Goal: Information Seeking & Learning: Compare options

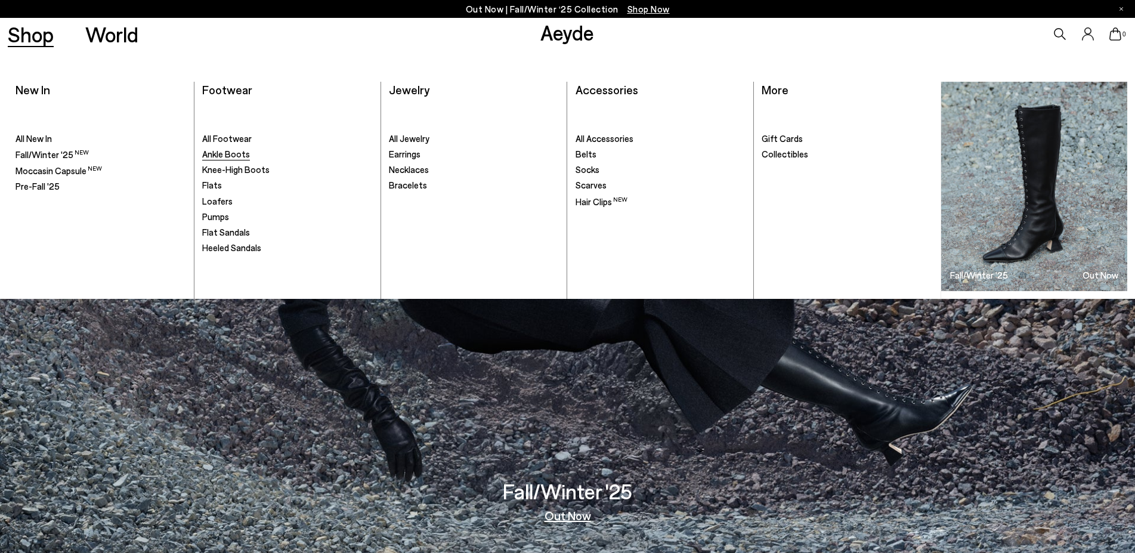
click at [228, 158] on span "Ankle Boots" at bounding box center [226, 153] width 48 height 11
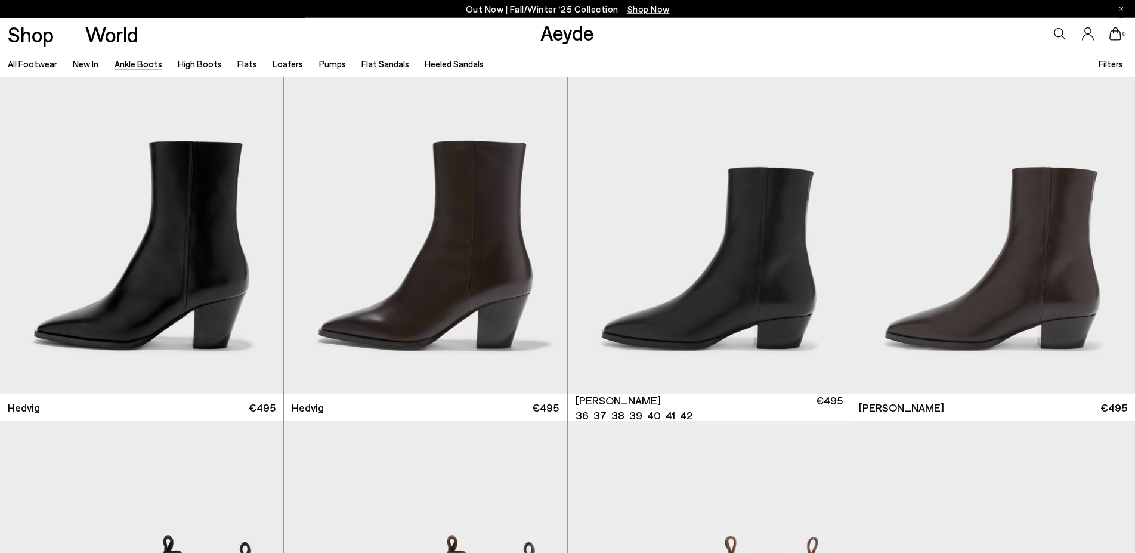
scroll to position [426, 0]
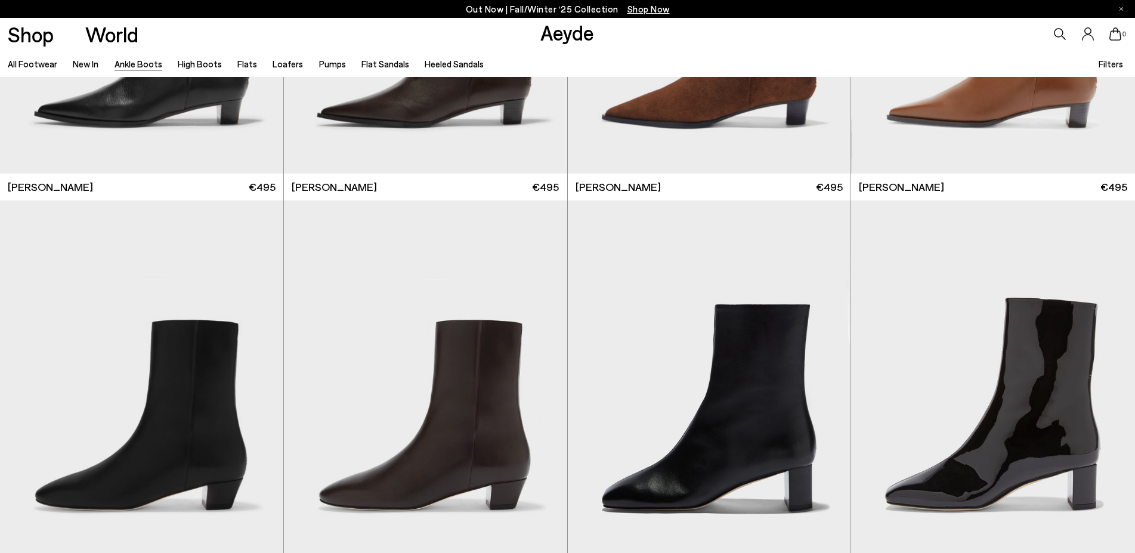
scroll to position [3041, 0]
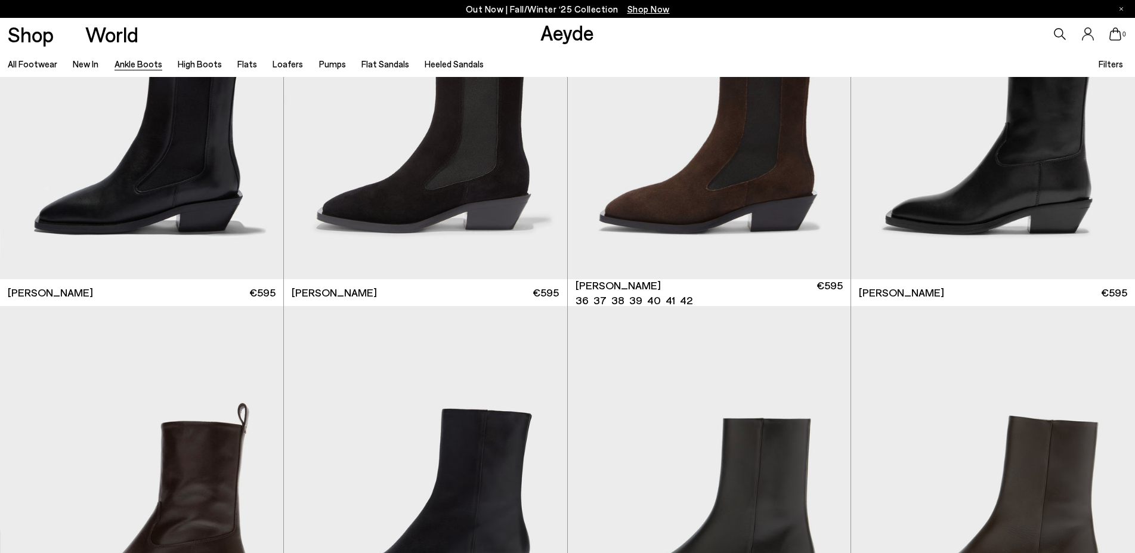
scroll to position [5048, 0]
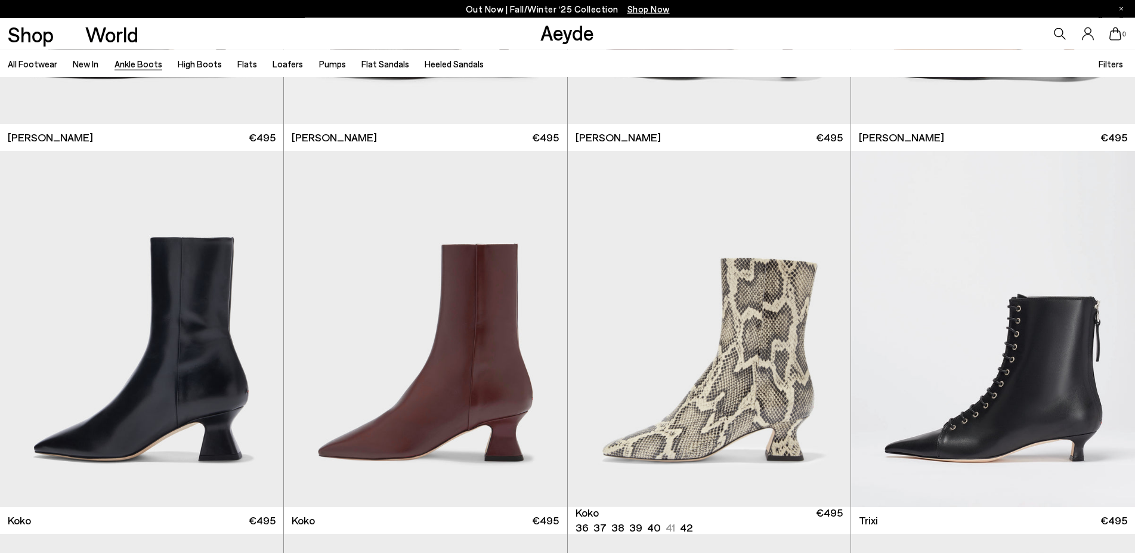
scroll to position [7116, 0]
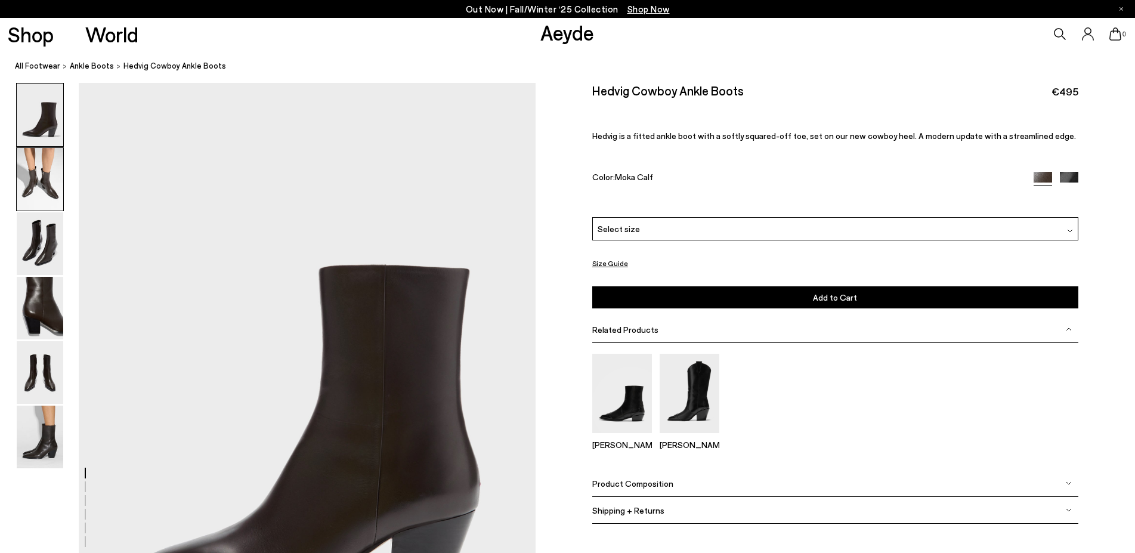
click at [45, 177] on img at bounding box center [40, 179] width 47 height 63
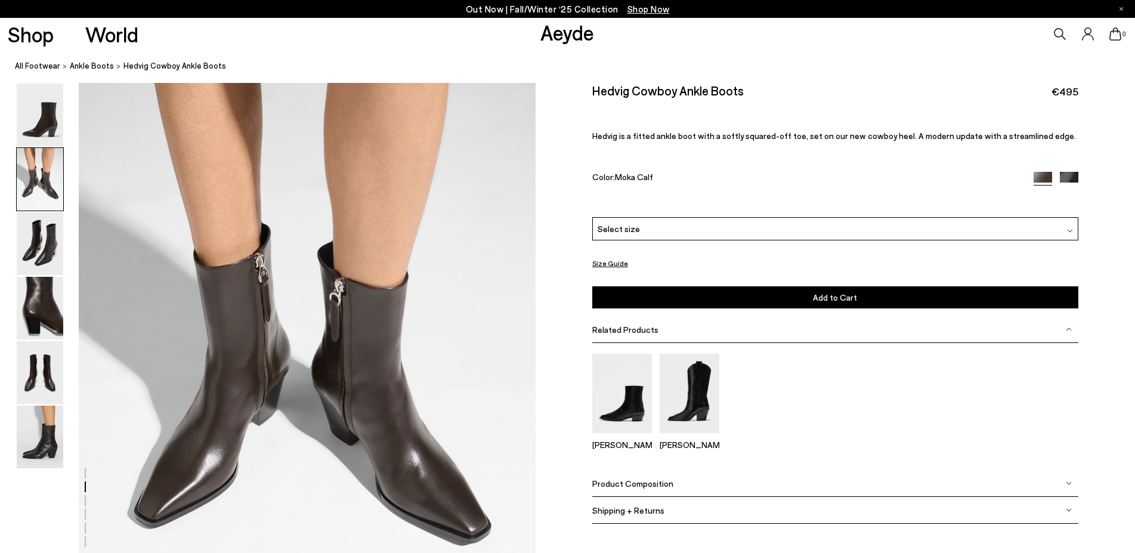
scroll to position [672, 0]
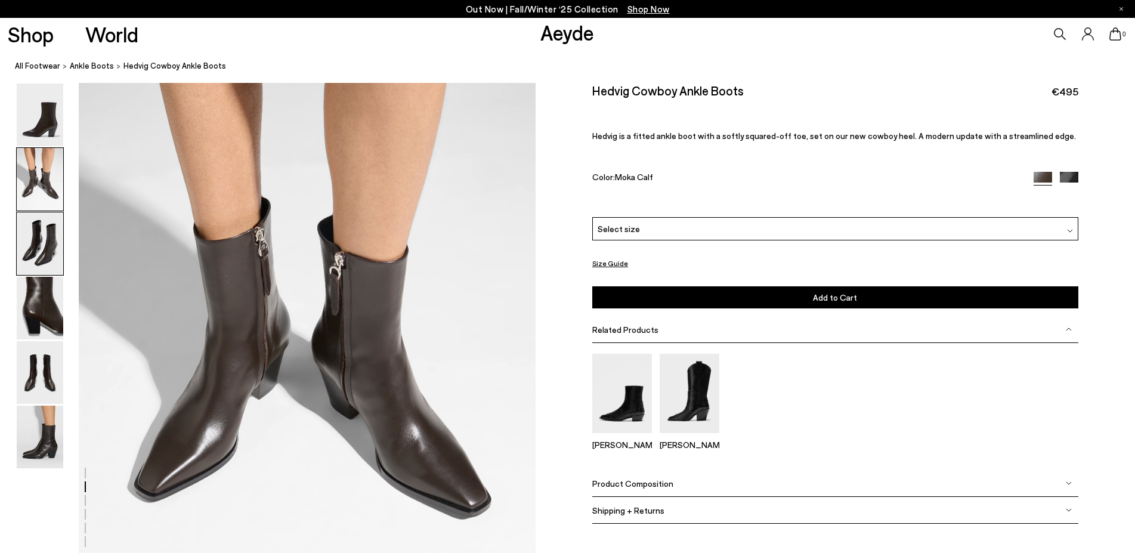
click at [36, 232] on img at bounding box center [40, 243] width 47 height 63
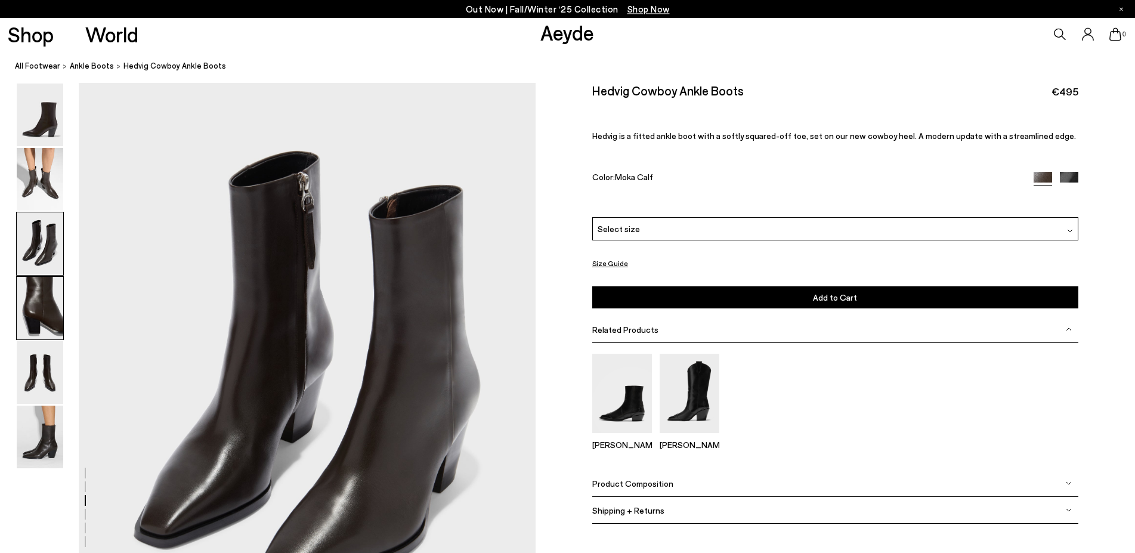
click at [49, 296] on img at bounding box center [40, 308] width 47 height 63
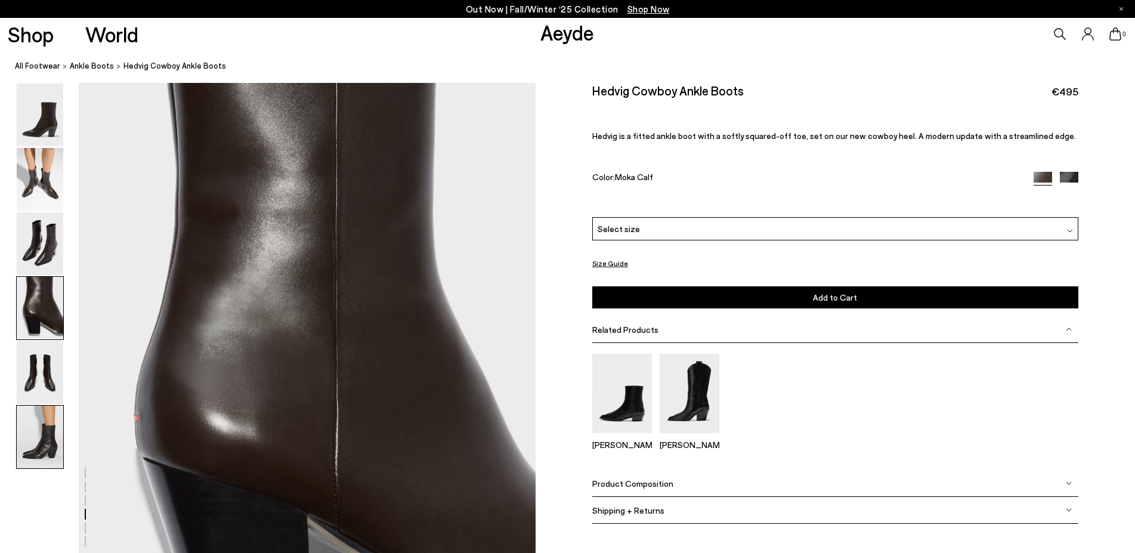
click at [36, 437] on img at bounding box center [40, 436] width 47 height 63
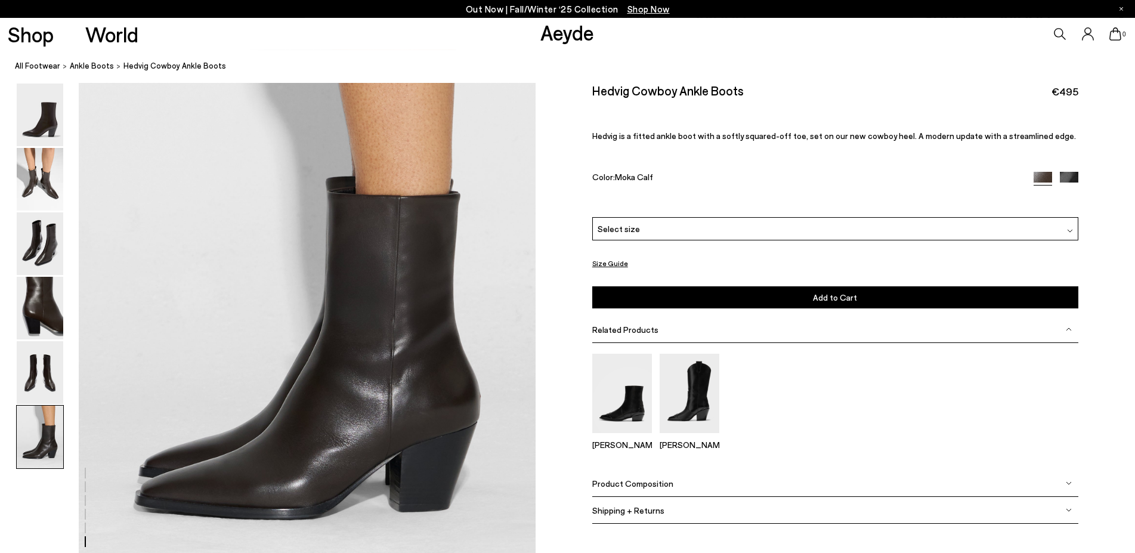
scroll to position [3135, 0]
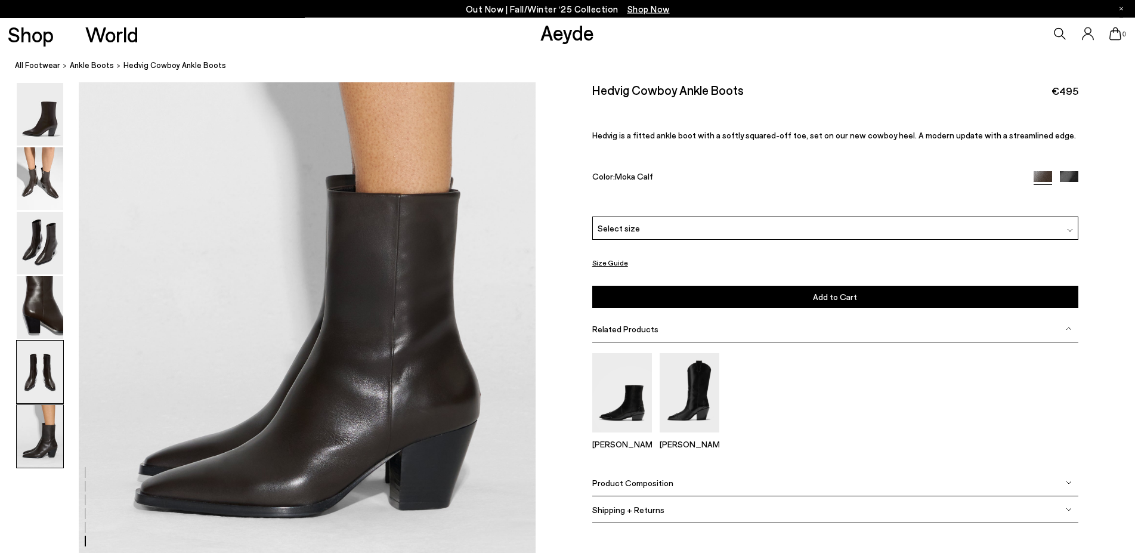
click at [56, 368] on img at bounding box center [40, 372] width 47 height 63
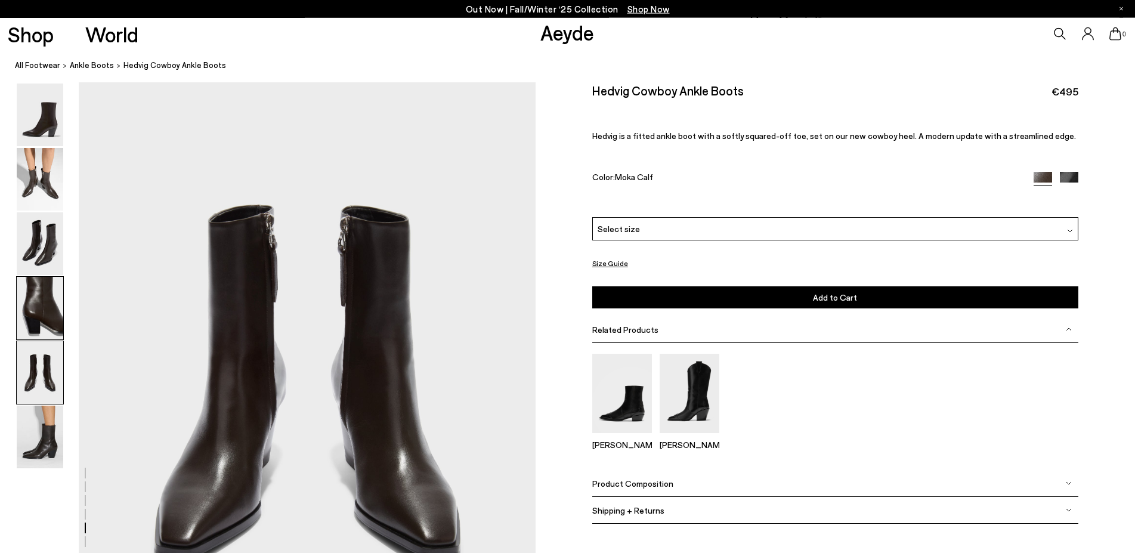
click at [55, 318] on img at bounding box center [40, 308] width 47 height 63
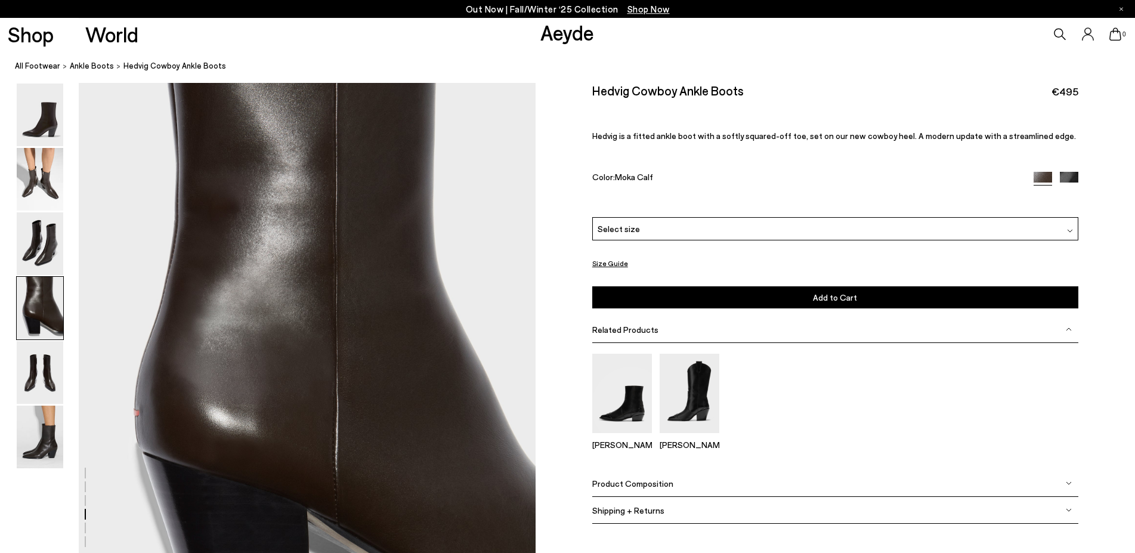
scroll to position [1832, 0]
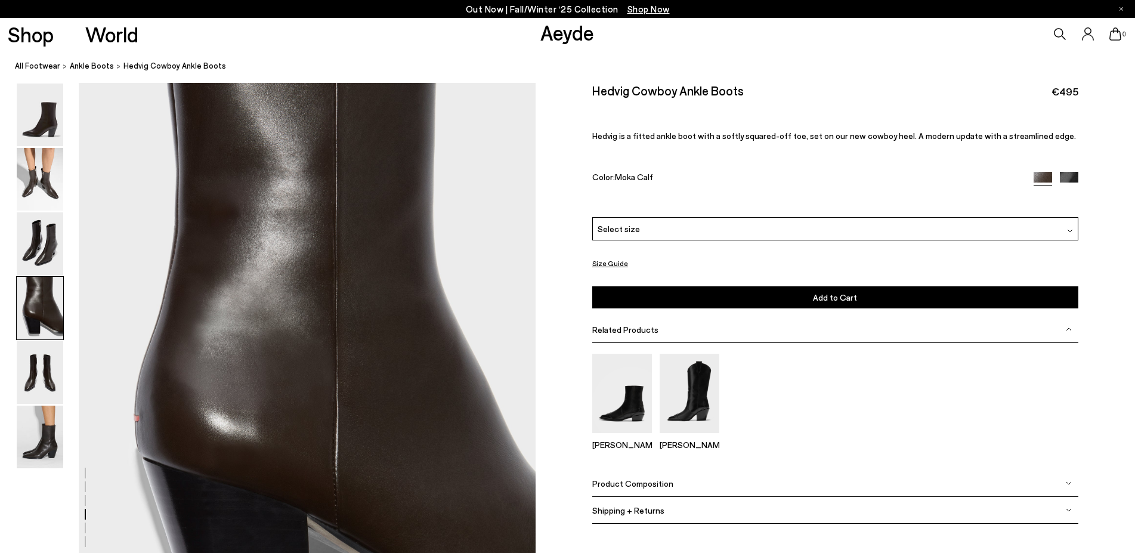
click at [1064, 173] on img at bounding box center [1069, 181] width 18 height 18
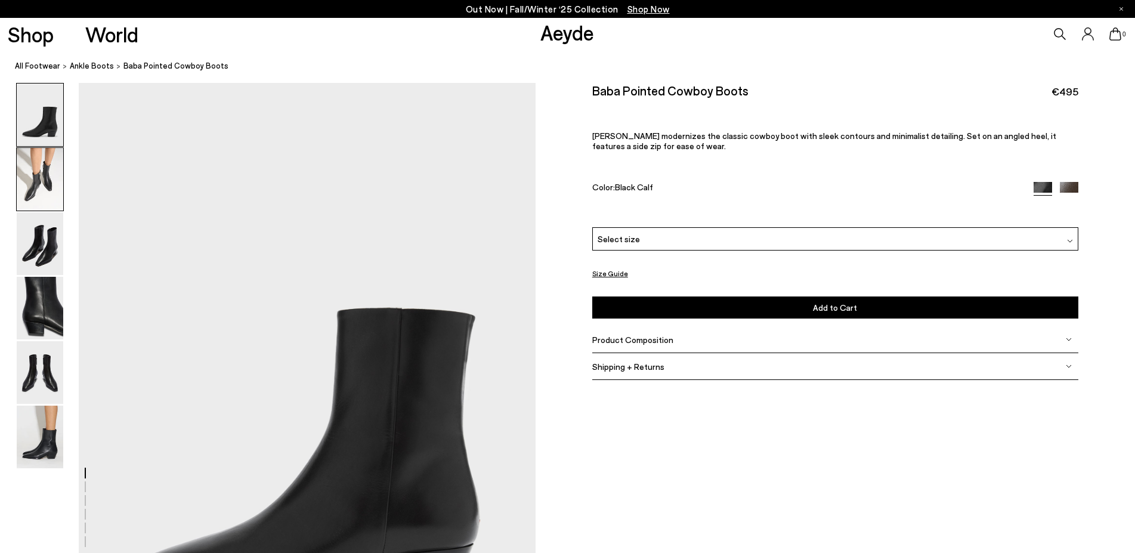
click at [38, 169] on img at bounding box center [40, 179] width 47 height 63
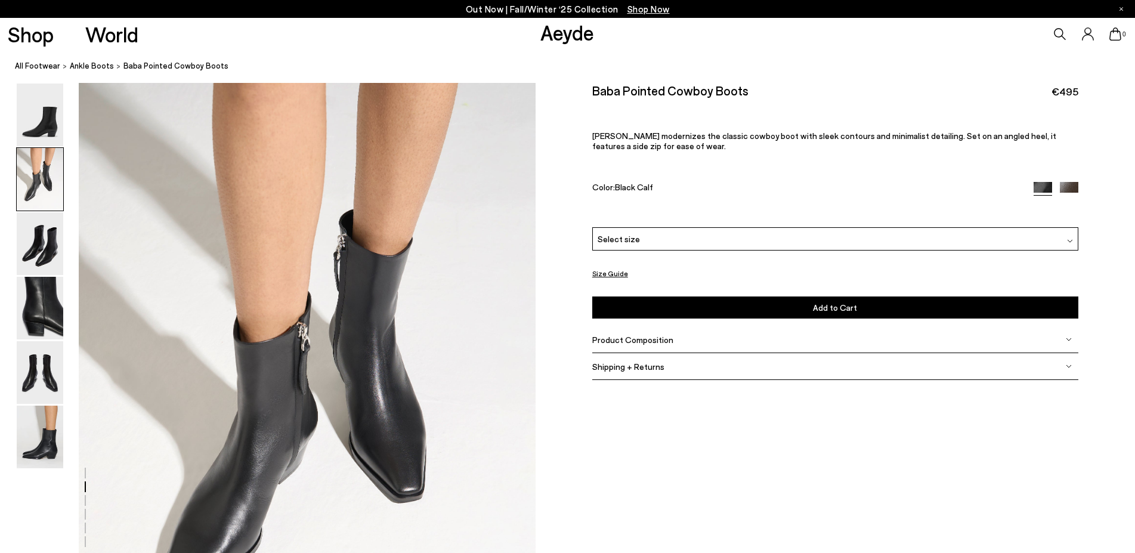
scroll to position [611, 0]
click at [42, 438] on img at bounding box center [40, 436] width 47 height 63
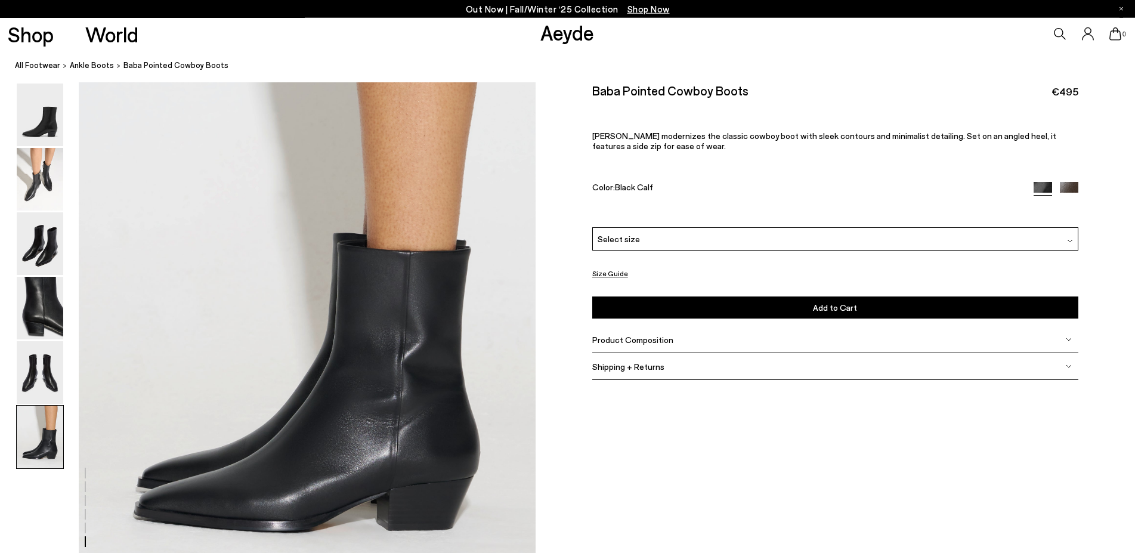
scroll to position [3135, 0]
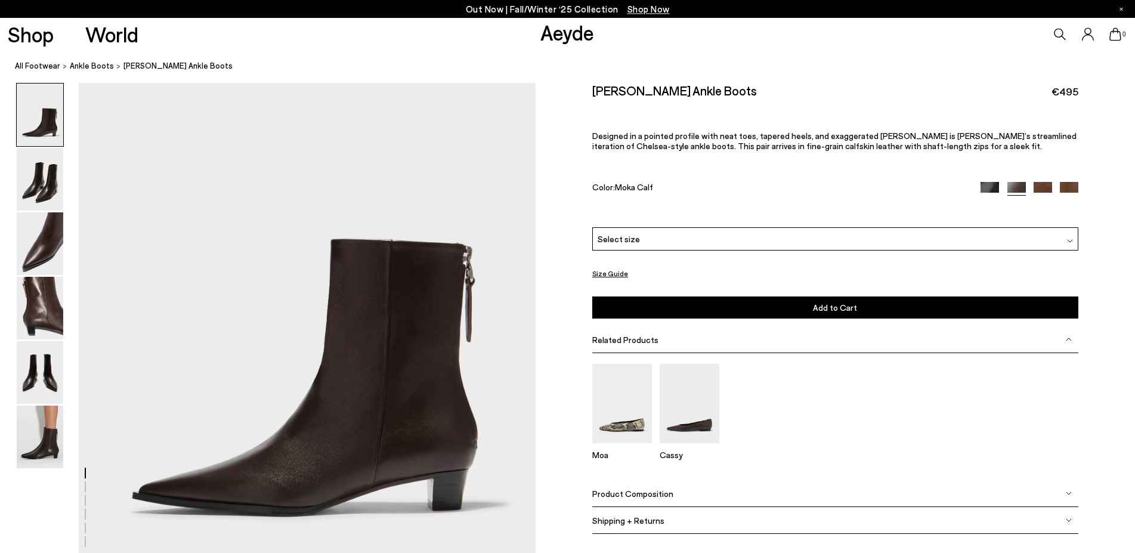
scroll to position [122, 0]
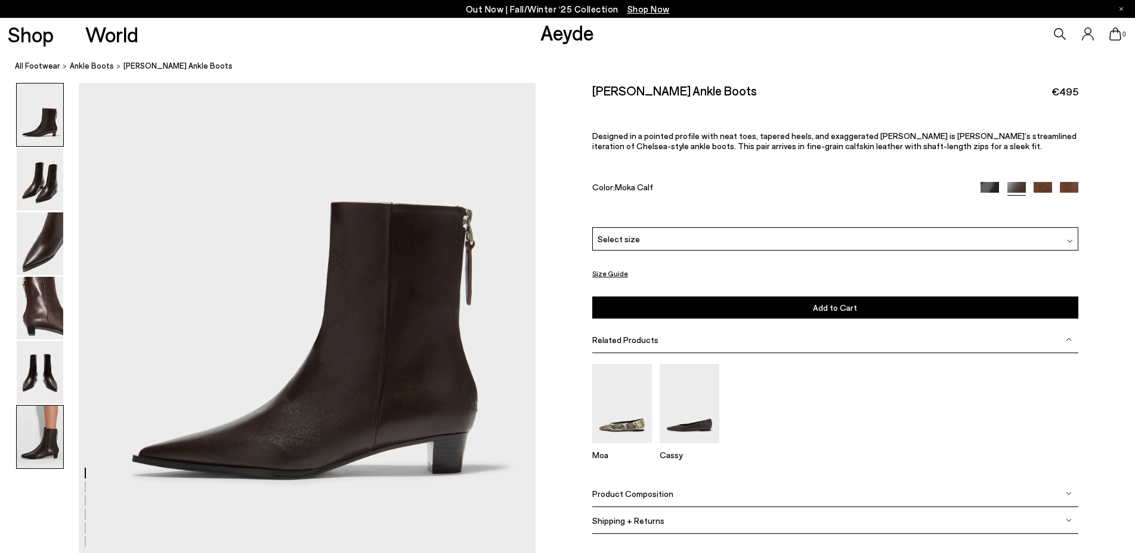
click at [46, 434] on img at bounding box center [40, 436] width 47 height 63
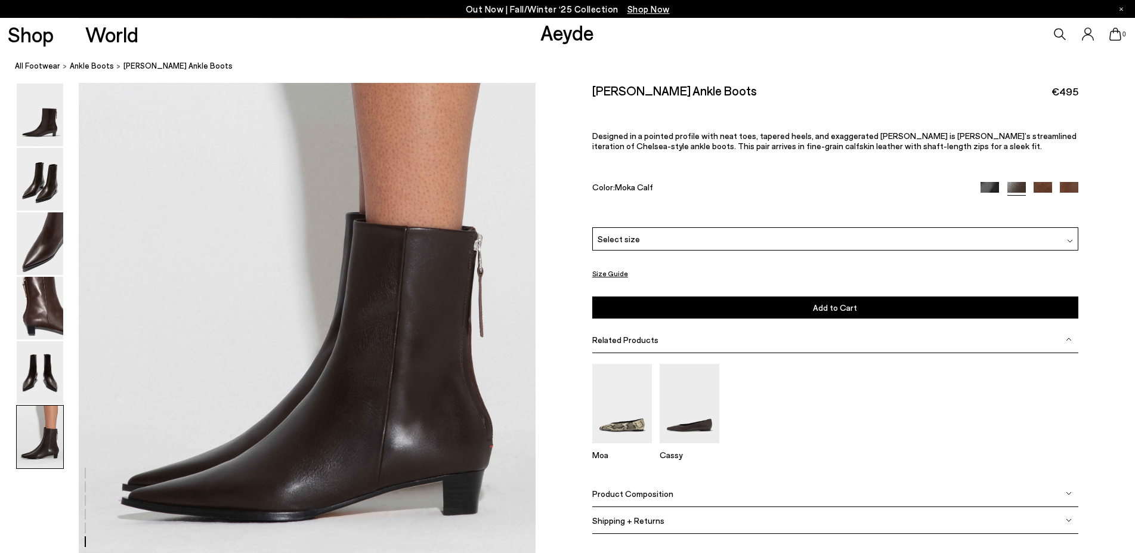
scroll to position [3135, 0]
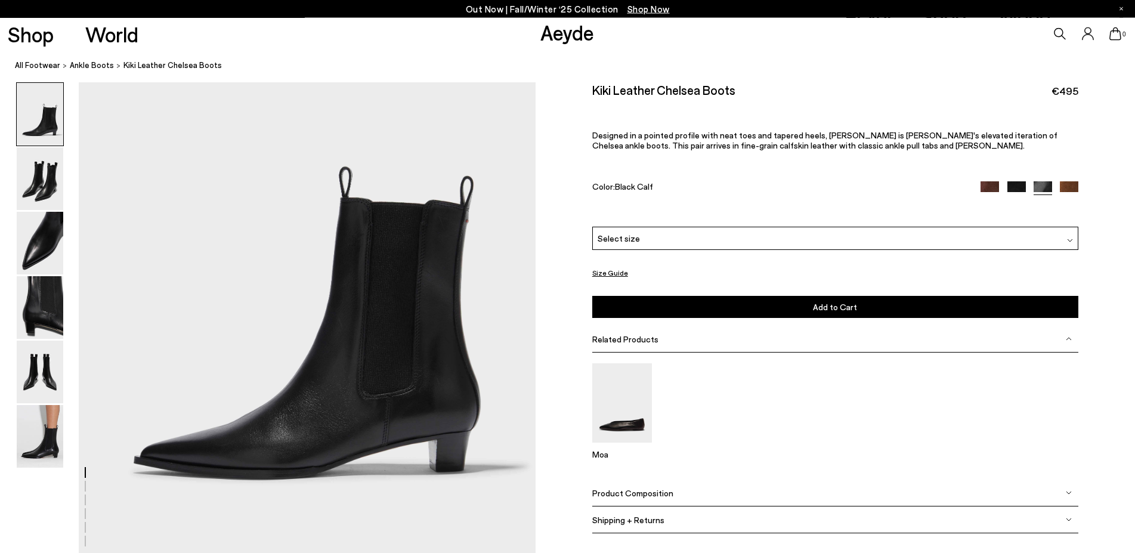
scroll to position [122, 0]
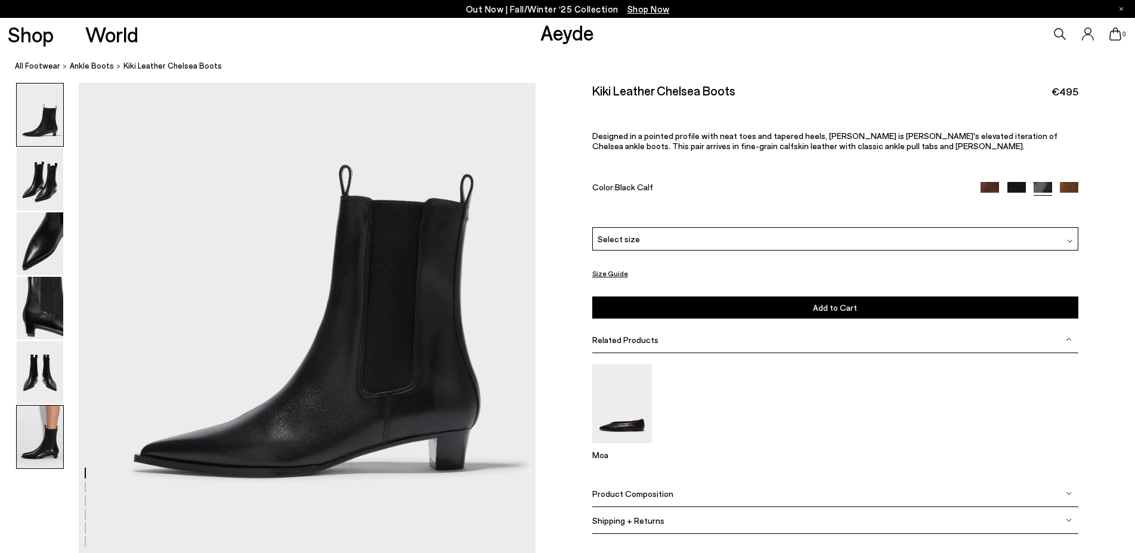
click at [25, 438] on img at bounding box center [40, 436] width 47 height 63
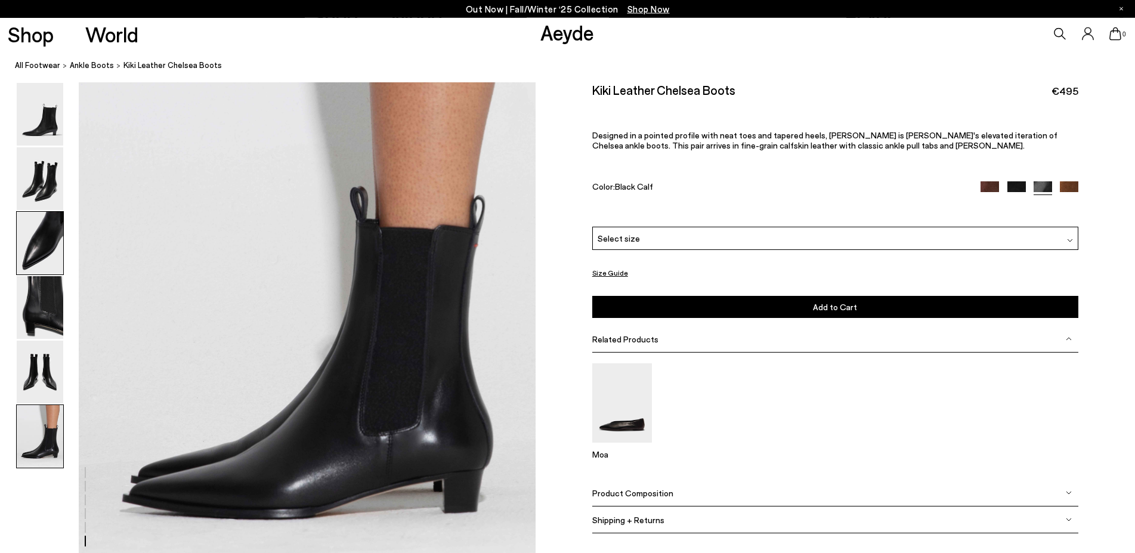
click at [37, 257] on img at bounding box center [40, 243] width 47 height 63
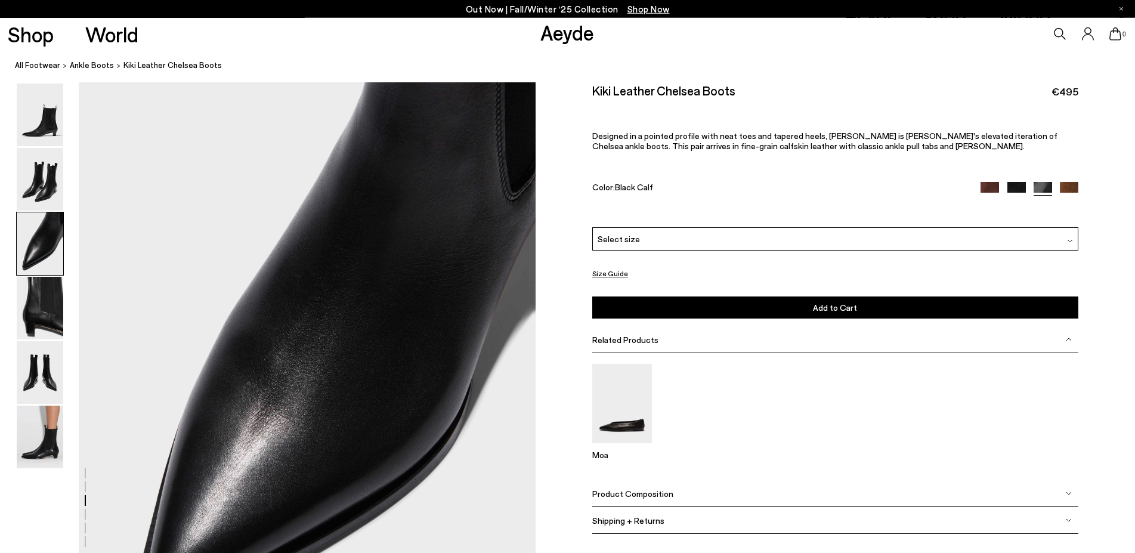
scroll to position [1283, 0]
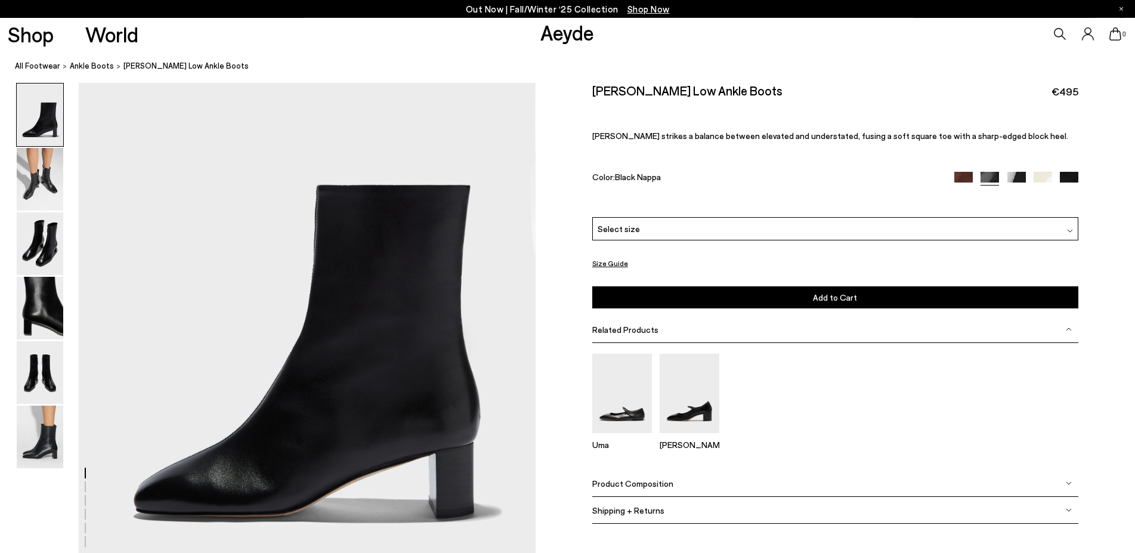
scroll to position [122, 0]
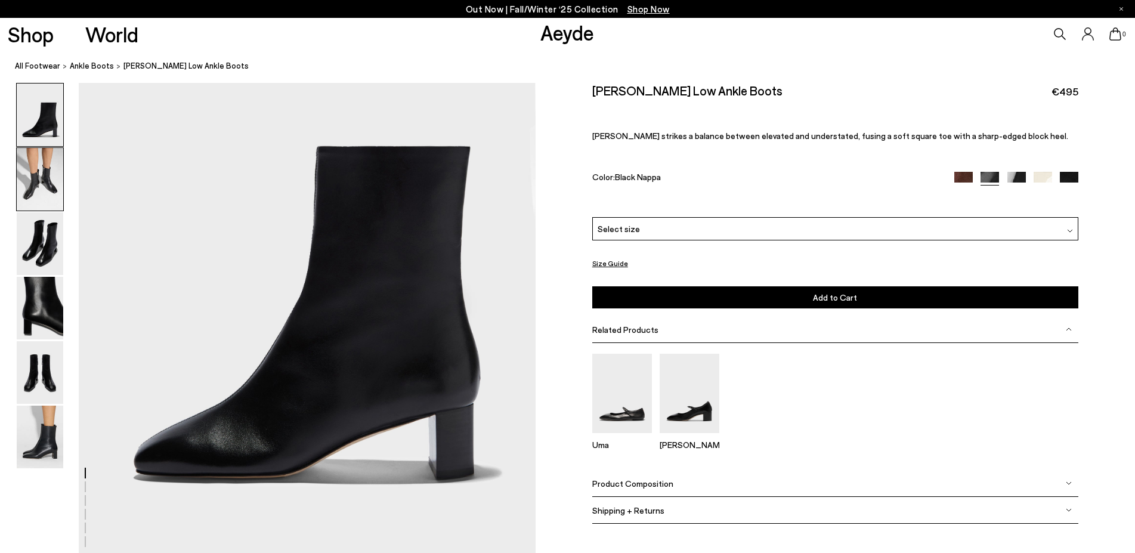
click at [52, 186] on img at bounding box center [40, 179] width 47 height 63
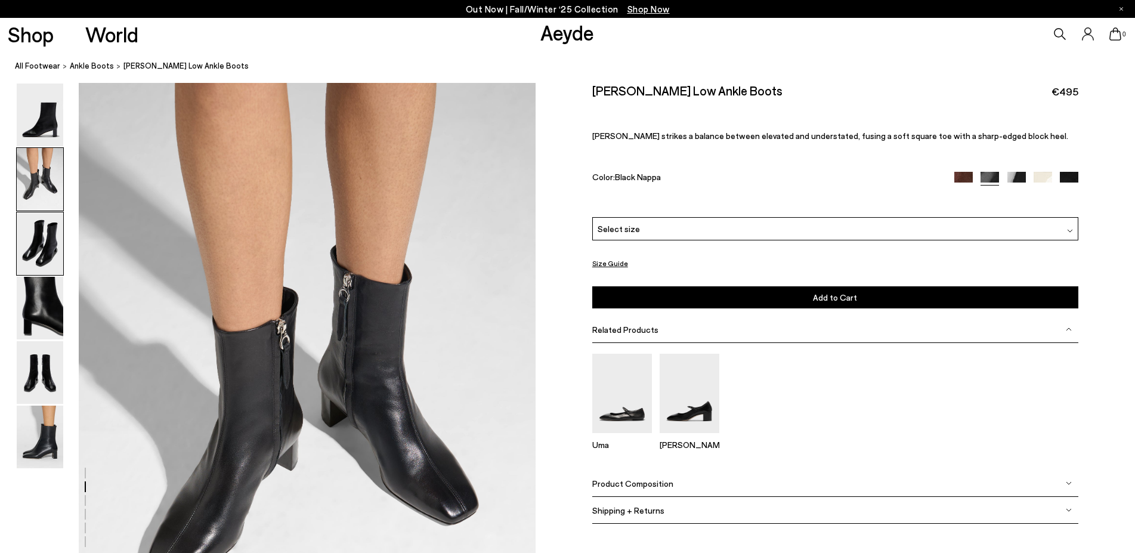
click at [57, 255] on img at bounding box center [40, 243] width 47 height 63
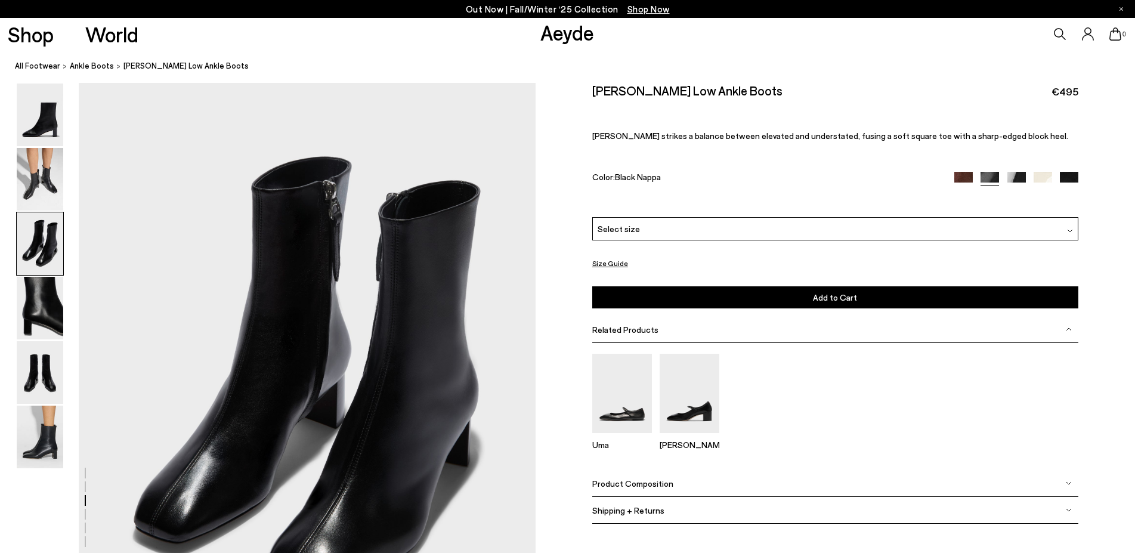
scroll to position [1222, 0]
click at [52, 441] on img at bounding box center [40, 436] width 47 height 63
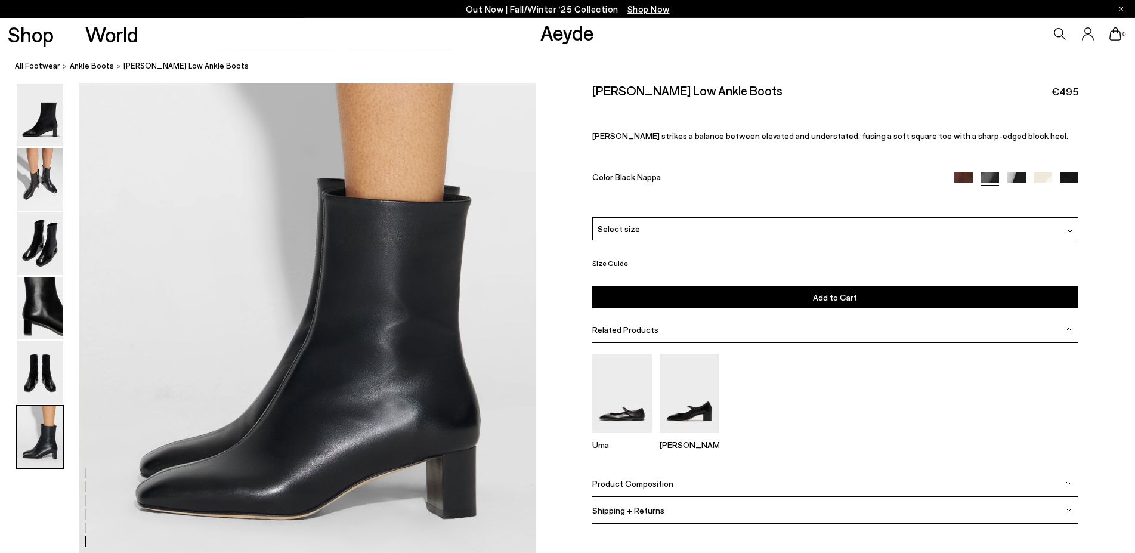
scroll to position [3135, 0]
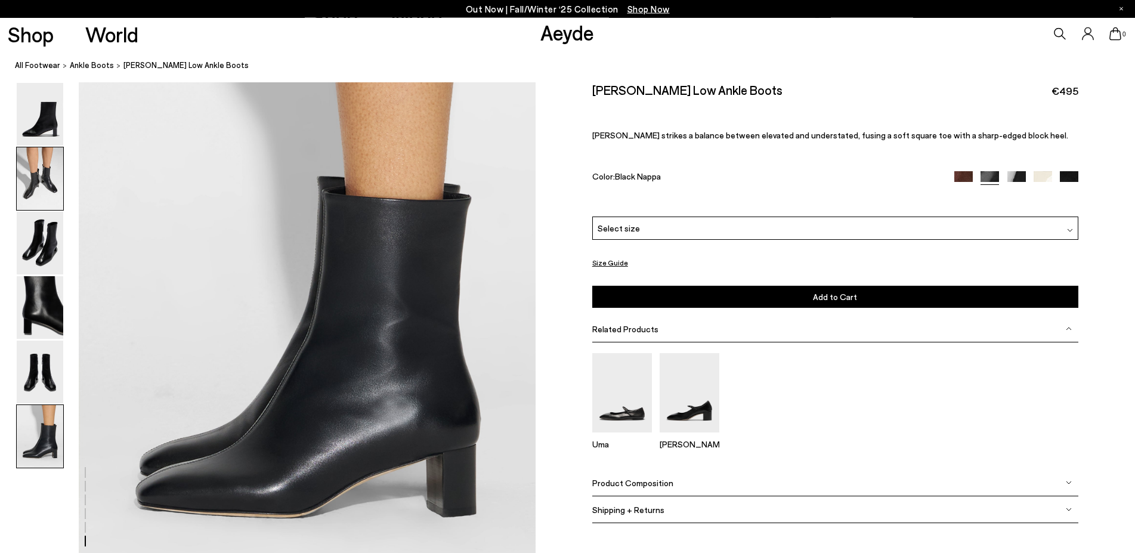
click at [45, 182] on img at bounding box center [40, 179] width 47 height 63
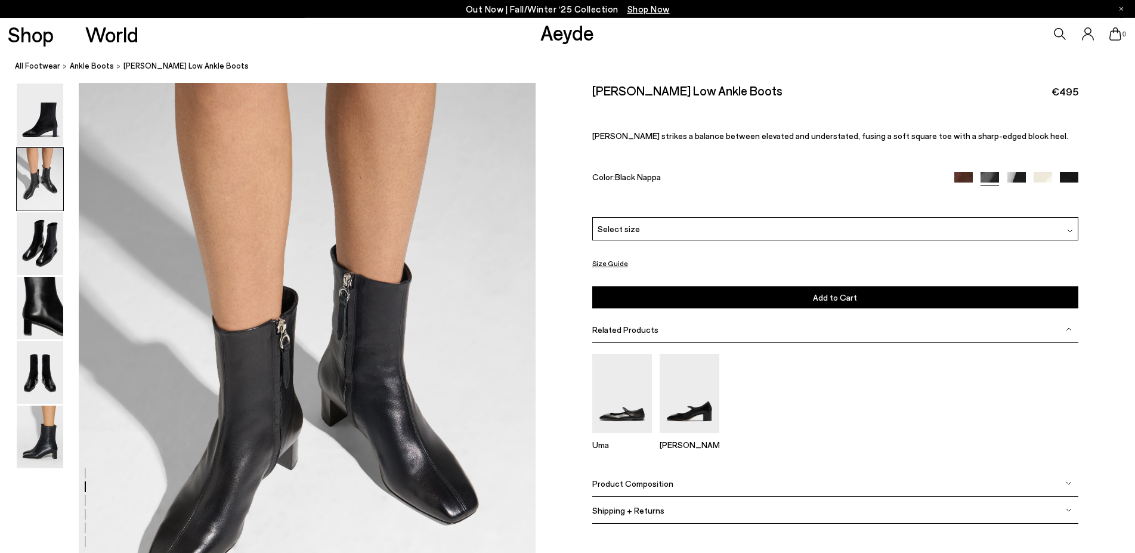
scroll to position [611, 0]
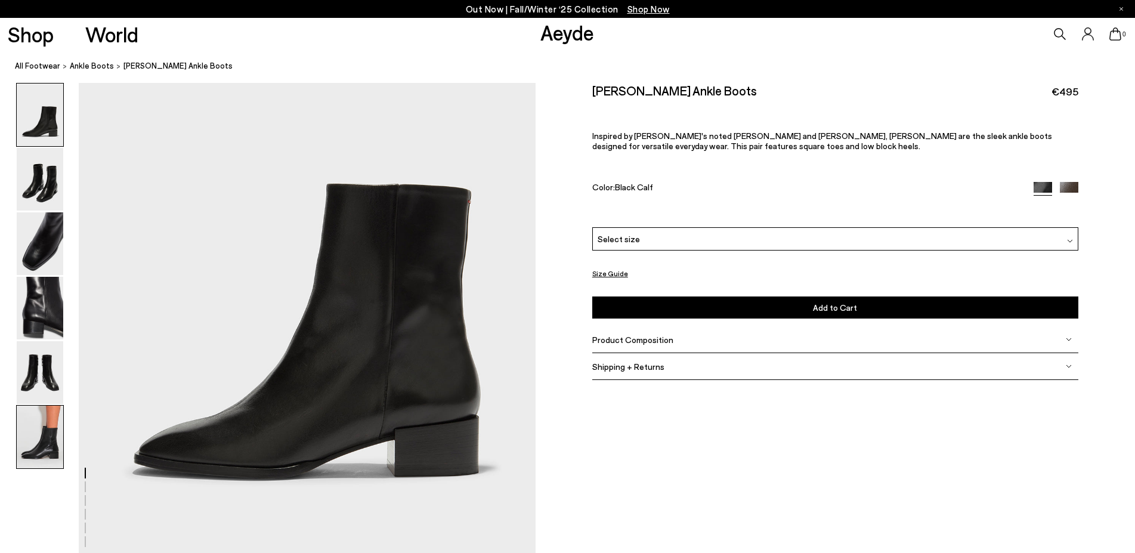
click at [37, 443] on img at bounding box center [40, 436] width 47 height 63
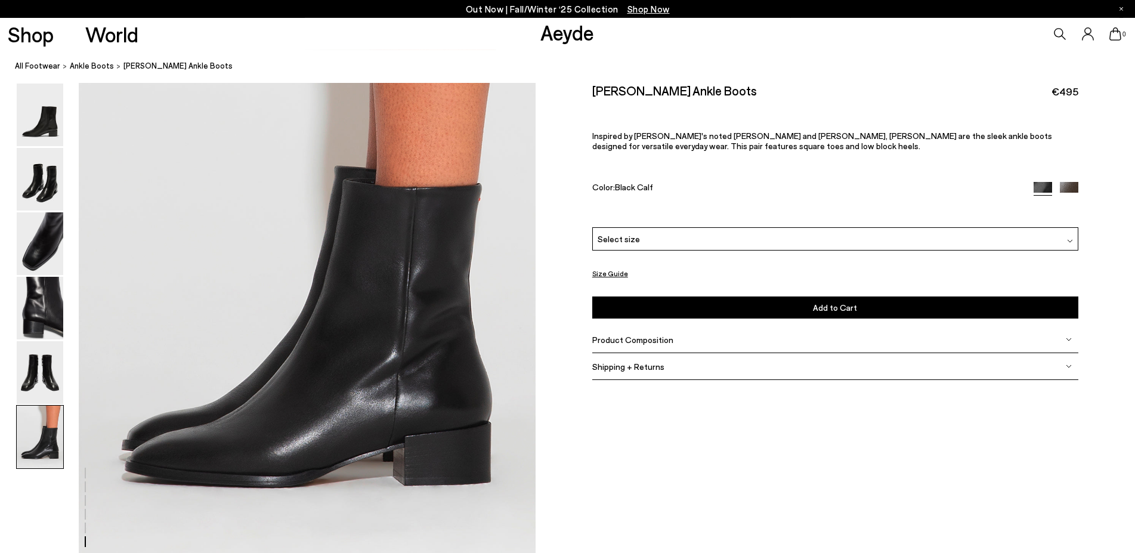
scroll to position [3196, 0]
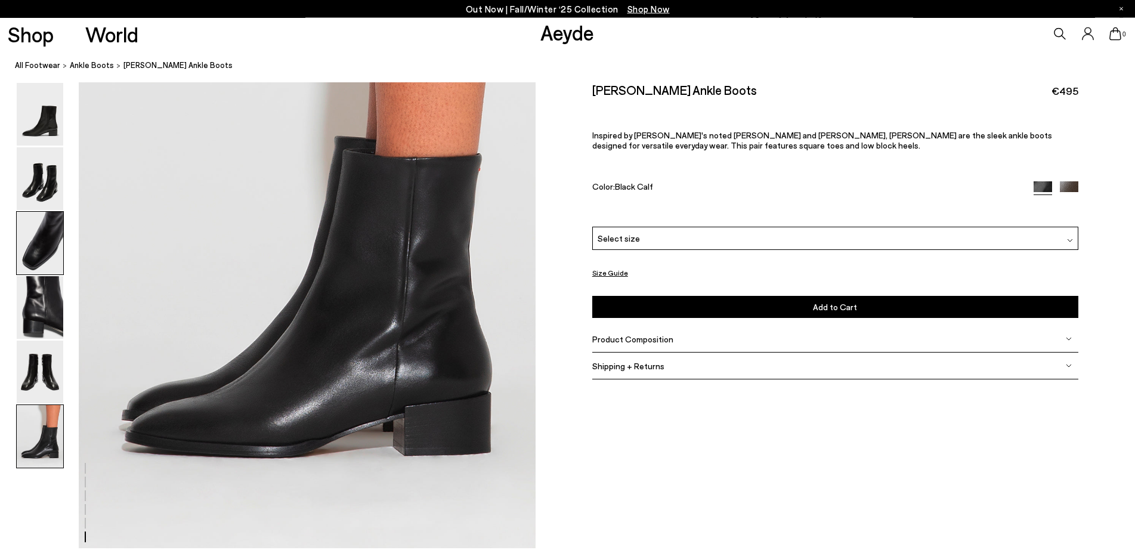
click at [43, 261] on img at bounding box center [40, 243] width 47 height 63
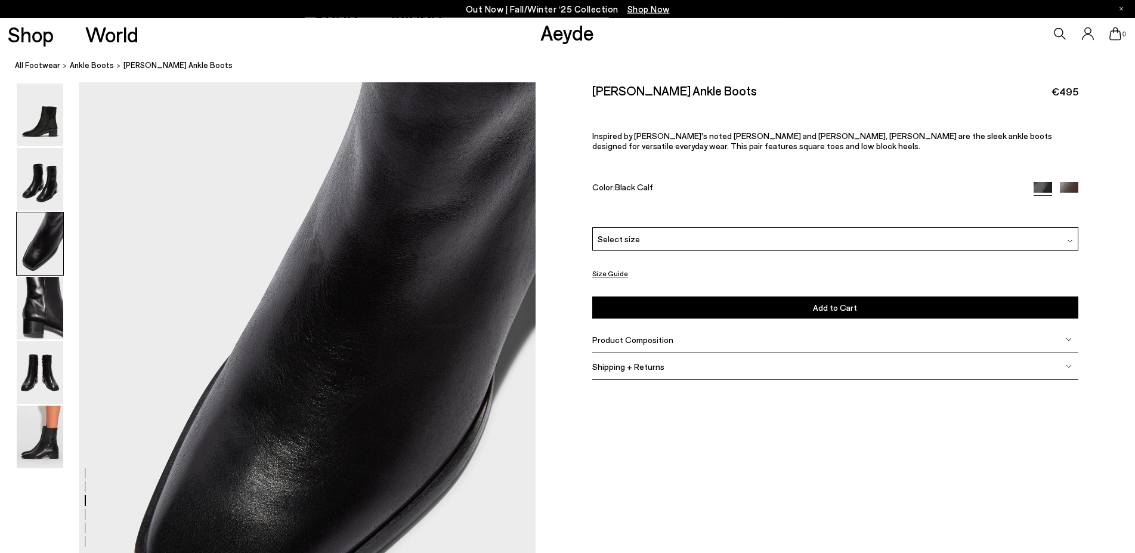
scroll to position [1222, 0]
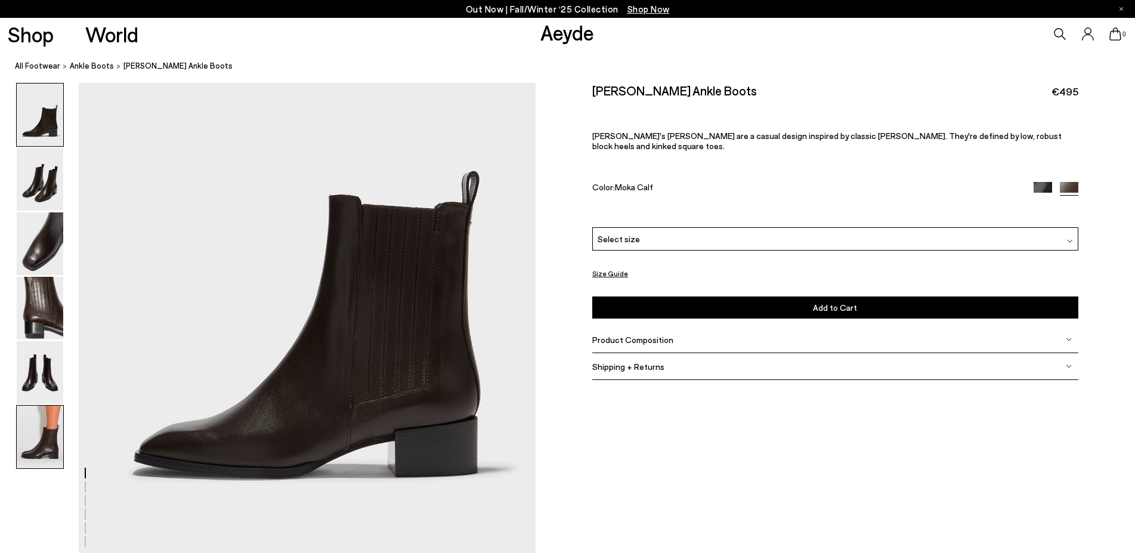
click at [34, 444] on img at bounding box center [40, 436] width 47 height 63
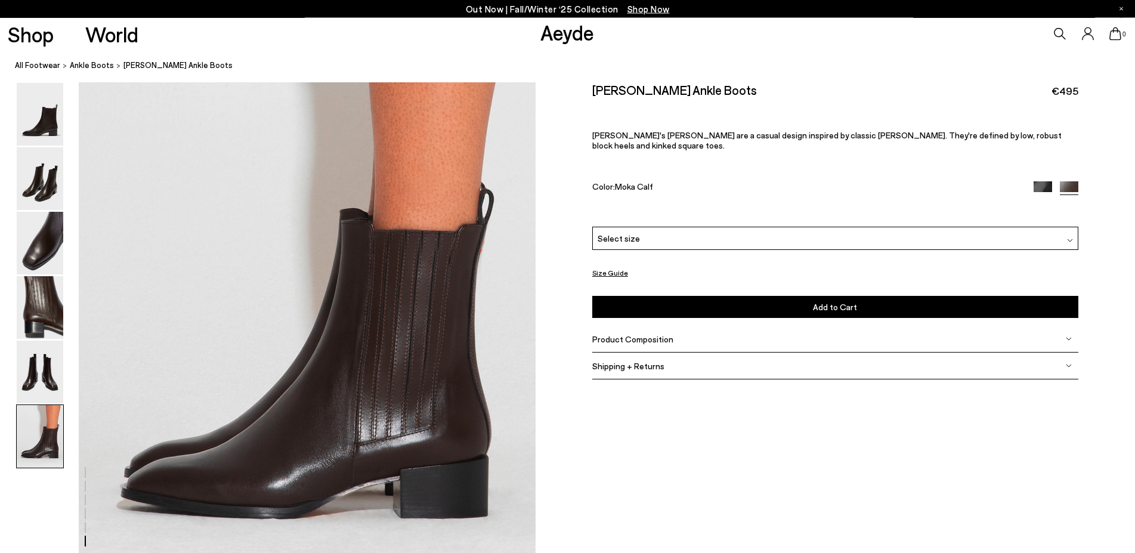
scroll to position [3135, 0]
click at [42, 267] on img at bounding box center [40, 243] width 47 height 63
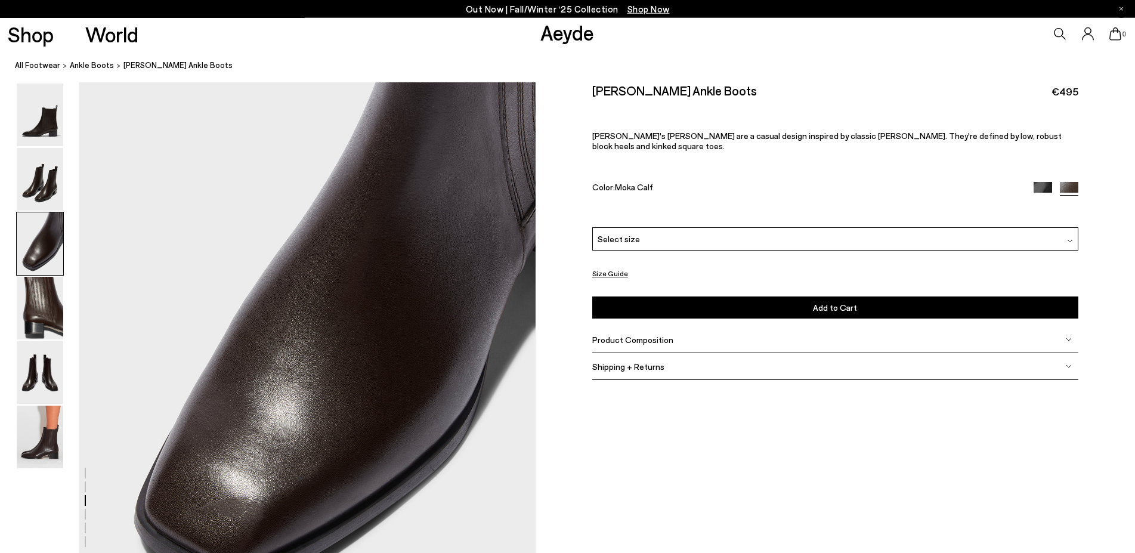
scroll to position [1283, 0]
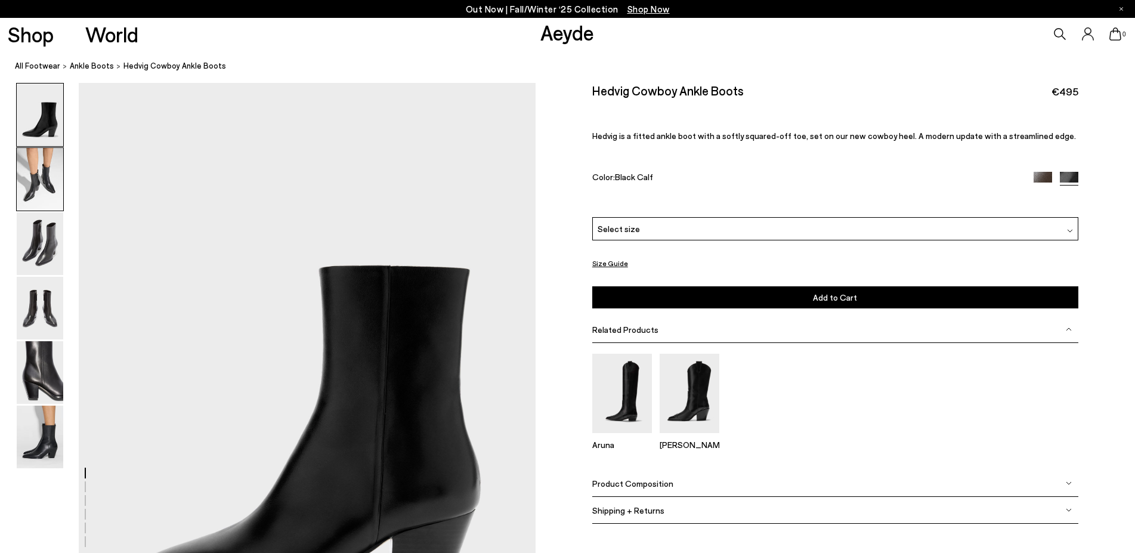
click at [47, 185] on img at bounding box center [40, 179] width 47 height 63
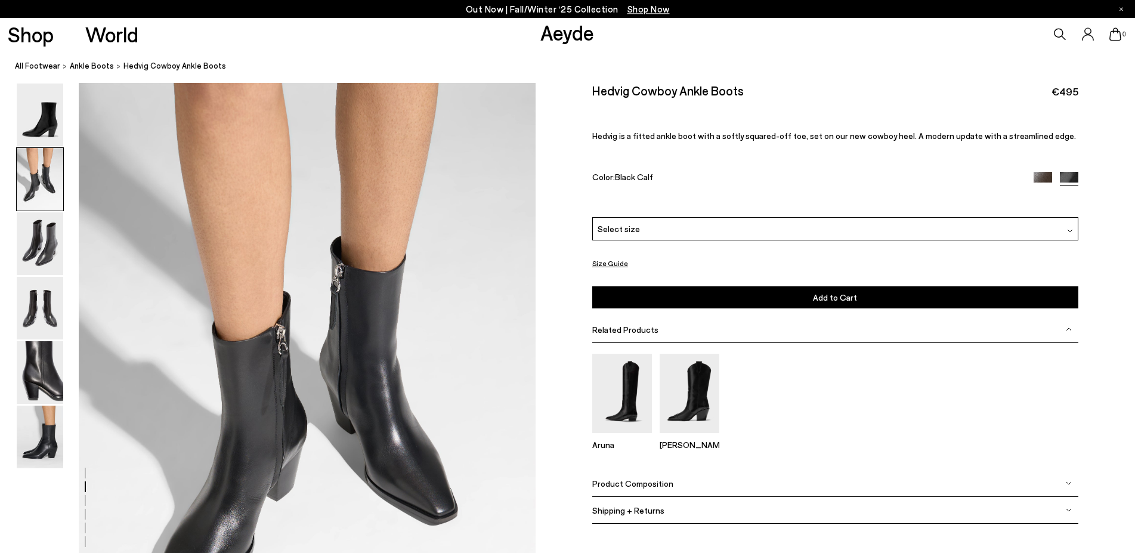
scroll to position [611, 0]
click at [45, 428] on img at bounding box center [40, 436] width 47 height 63
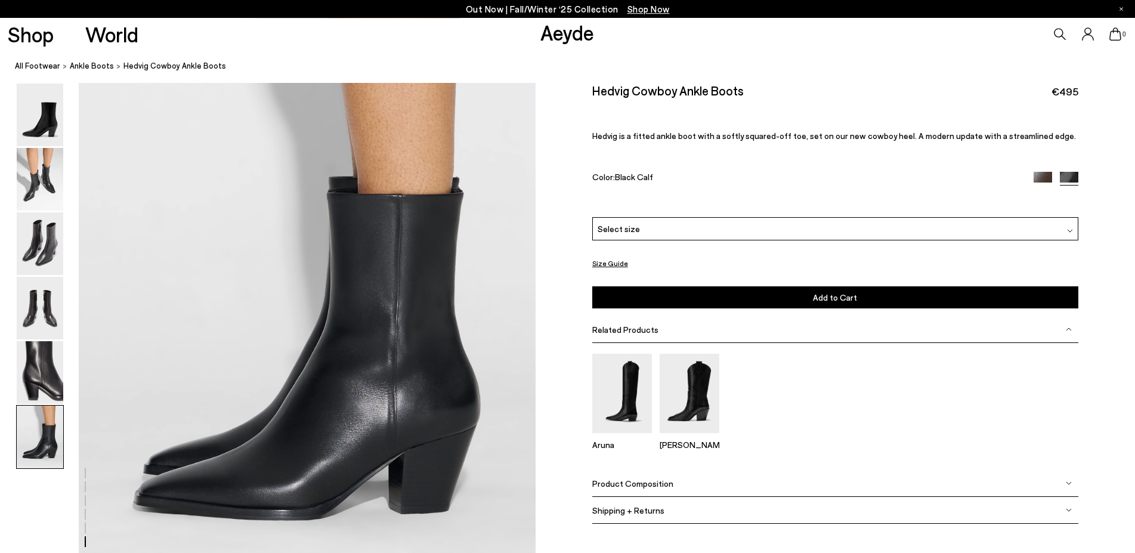
scroll to position [3135, 0]
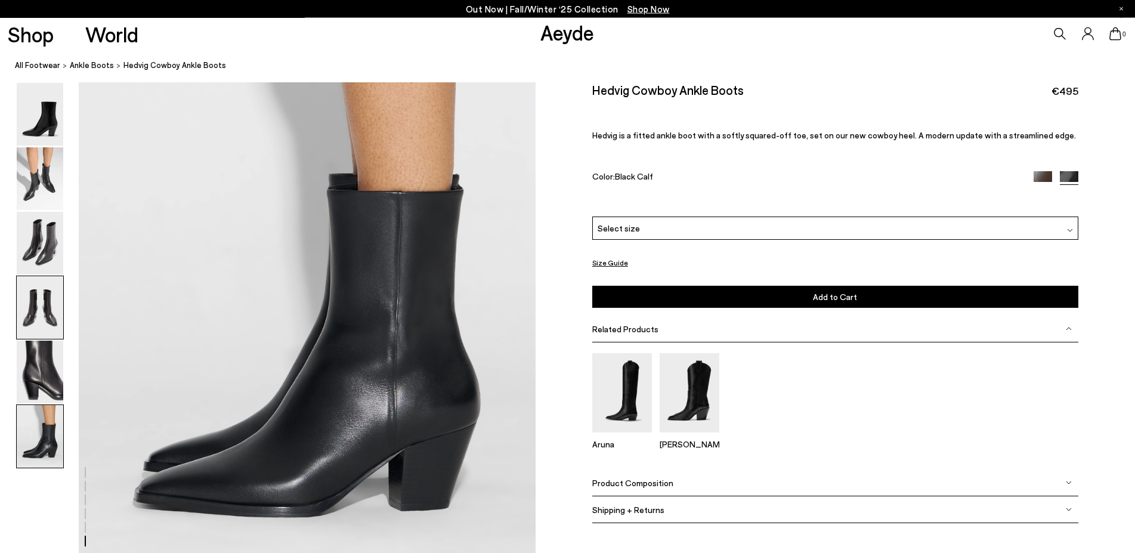
click at [61, 315] on img at bounding box center [40, 308] width 47 height 63
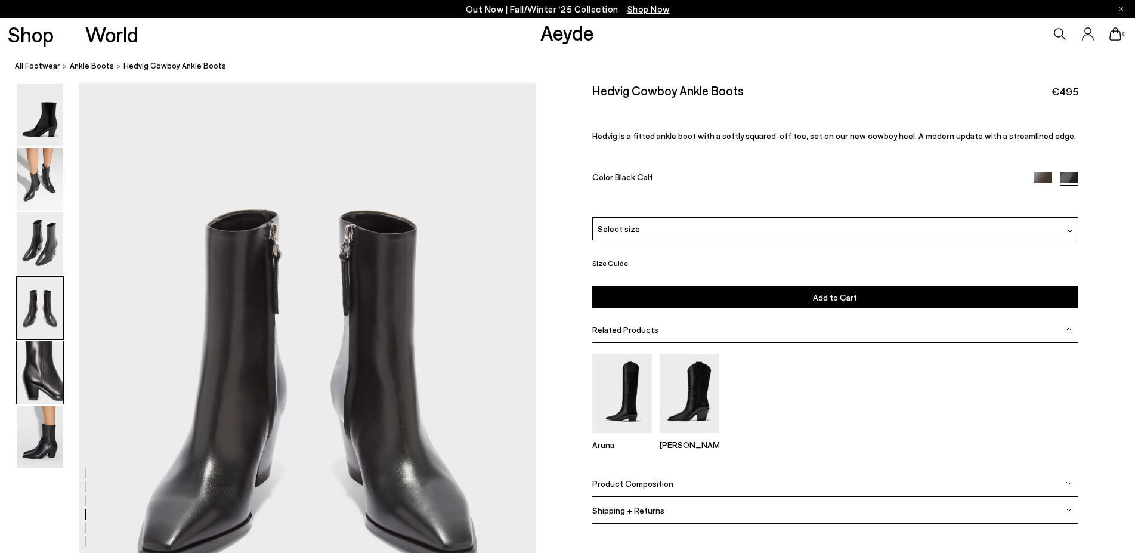
click at [44, 367] on img at bounding box center [40, 372] width 47 height 63
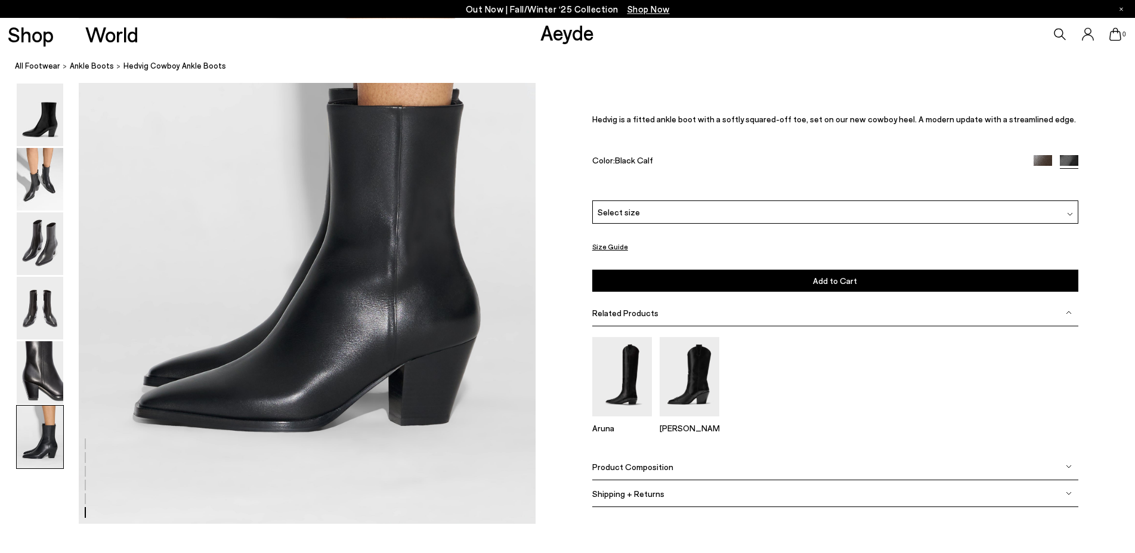
scroll to position [3234, 0]
